Goal: Task Accomplishment & Management: Use online tool/utility

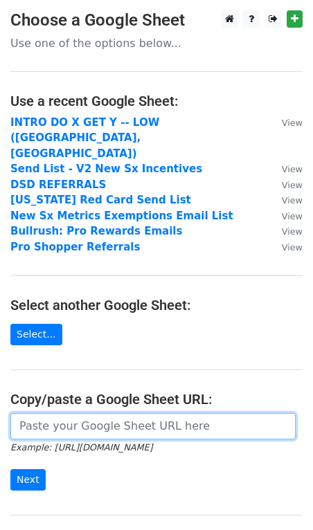
click at [102, 413] on input "url" at bounding box center [152, 426] width 285 height 26
paste input "https://docs.google.com/spreadsheets/d/1JCWpI-lnC1X_r_P-CA5EZmJDh33FLIIB08R1_xD…"
type input "https://docs.google.com/spreadsheets/d/1JCWpI-lnC1X_r_P-CA5EZmJDh33FLIIB08R1_xD…"
click at [10, 469] on input "Next" at bounding box center [27, 479] width 35 height 21
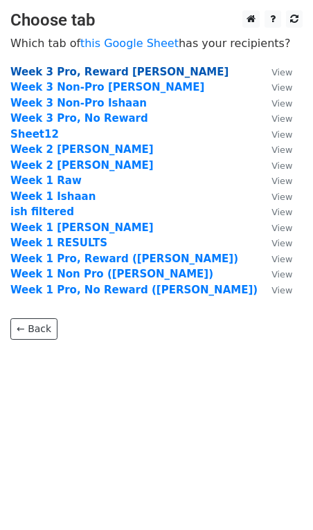
click at [100, 75] on strong "Week 3 Pro, Reward Emily" at bounding box center [119, 72] width 218 height 12
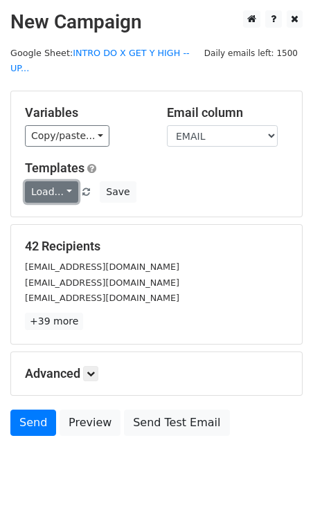
click at [54, 186] on link "Load..." at bounding box center [51, 191] width 53 height 21
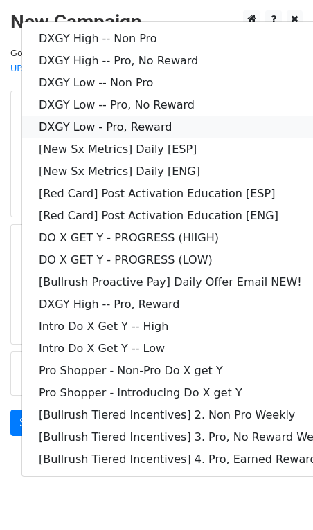
scroll to position [8, 0]
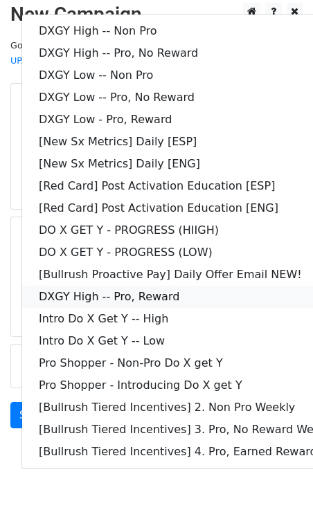
click at [132, 286] on link "DXGY High -- Pro, Reward" at bounding box center [199, 297] width 355 height 22
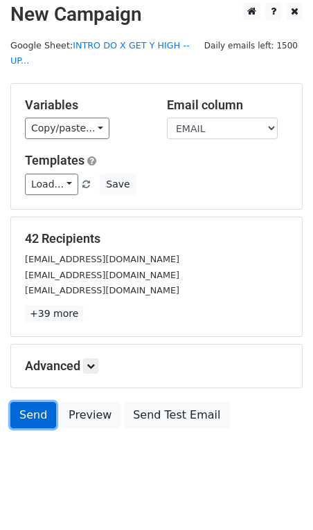
click at [48, 406] on link "Send" at bounding box center [33, 415] width 46 height 26
